Goal: Find specific page/section: Find specific page/section

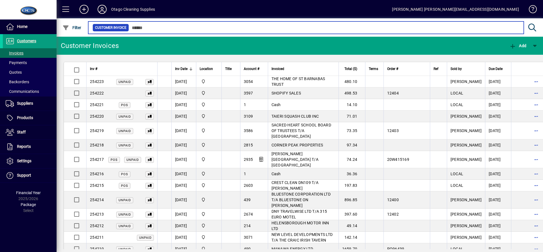
click at [155, 26] on input "text" at bounding box center [324, 28] width 390 height 8
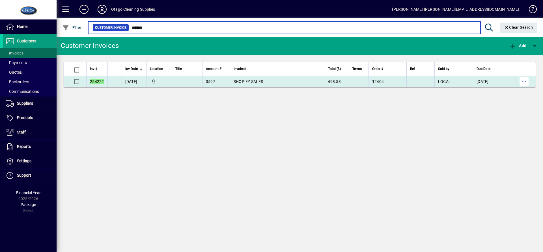
type input "******"
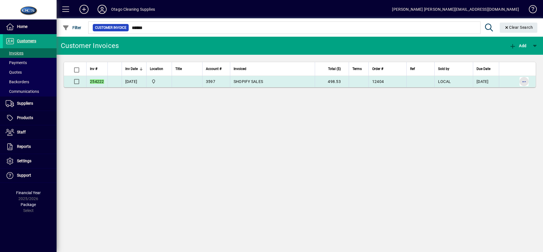
click at [526, 84] on span "button" at bounding box center [524, 82] width 14 height 14
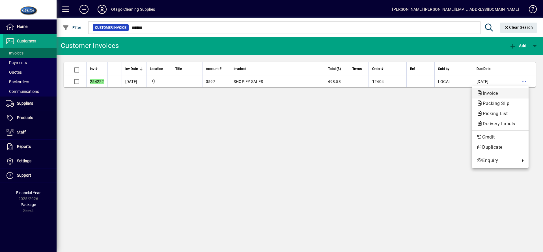
click at [509, 91] on span "Invoice" at bounding box center [499, 93] width 47 height 7
